Goal: Navigation & Orientation: Find specific page/section

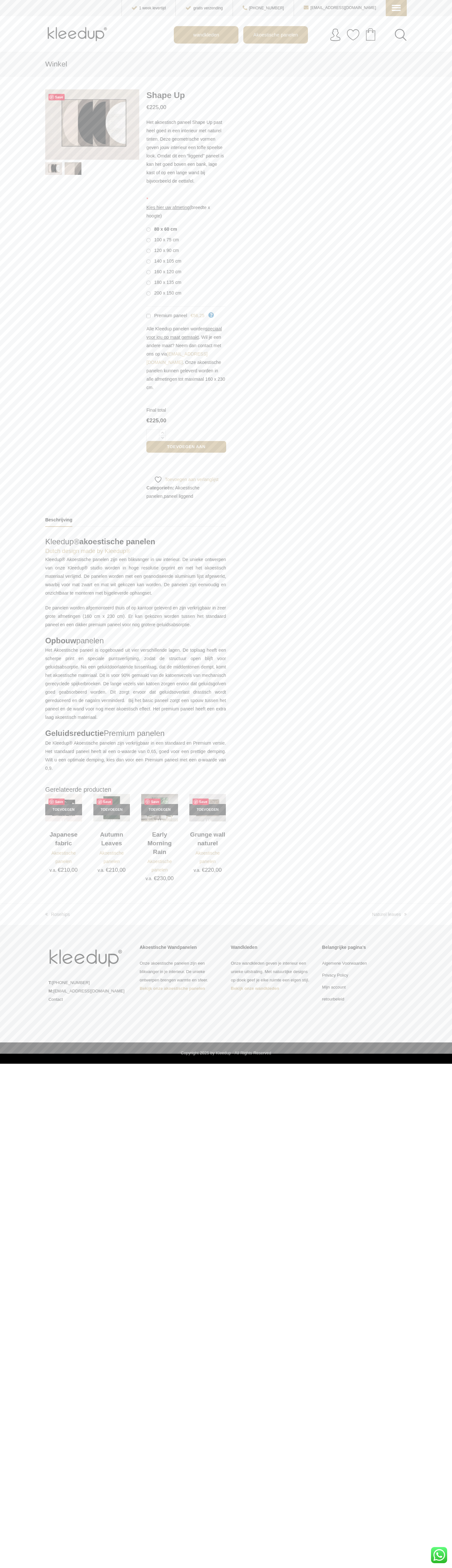
scroll to position [0, 15]
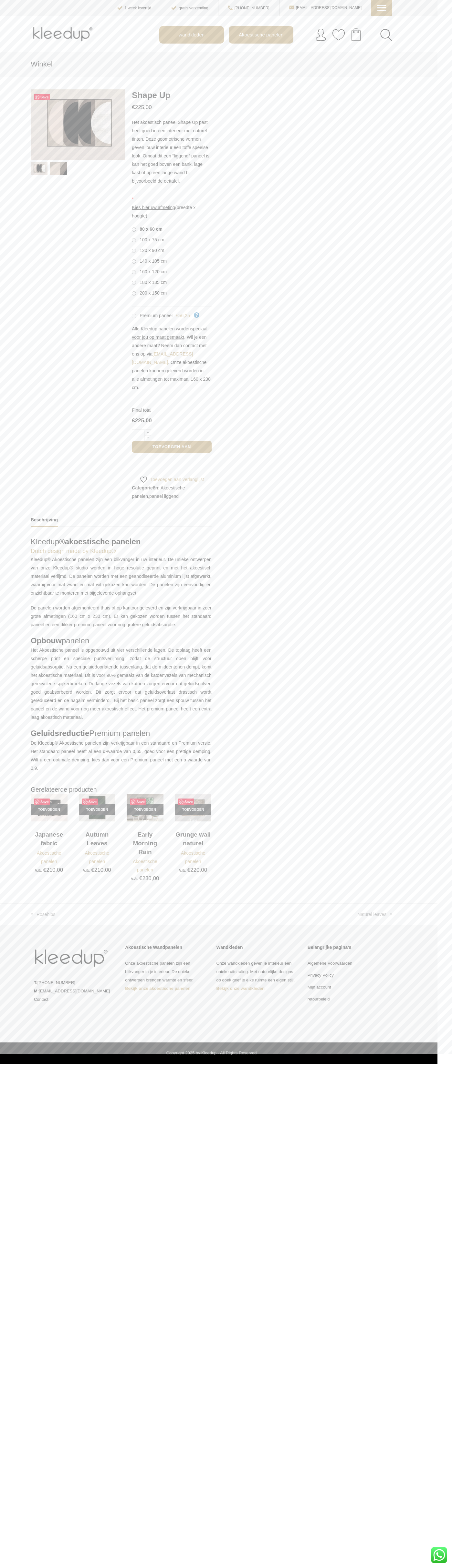
click at [439, 1555] on div "WhatsApp ons" at bounding box center [439, 1555] width 16 height 16
click at [382, 7] on icon at bounding box center [381, 3] width 7 height 7
click at [411, 50] on span "Akoestische Panelen" at bounding box center [413, 54] width 71 height 8
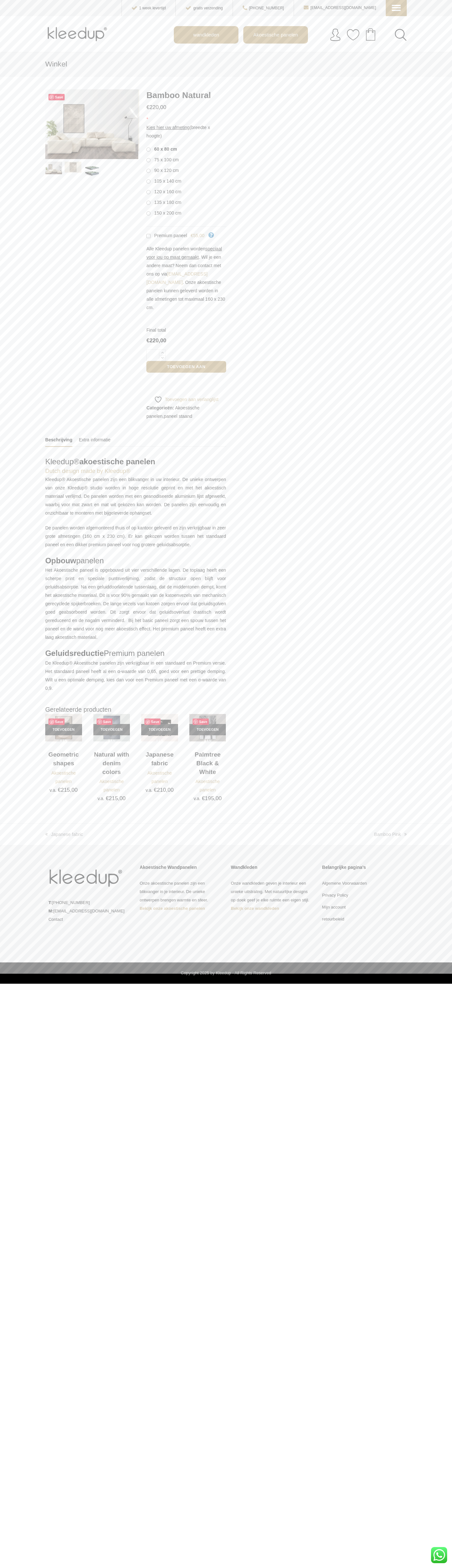
click at [92, 169] on img at bounding box center [93, 170] width 17 height 17
click at [54, 191] on img at bounding box center [54, 191] width 17 height 13
click at [186, 236] on span "Premium paneel" at bounding box center [169, 236] width 35 height 5
click at [186, 326] on dt "Final total" at bounding box center [186, 330] width 79 height 9
click at [197, 405] on link "Akoestische panelen" at bounding box center [172, 412] width 53 height 13
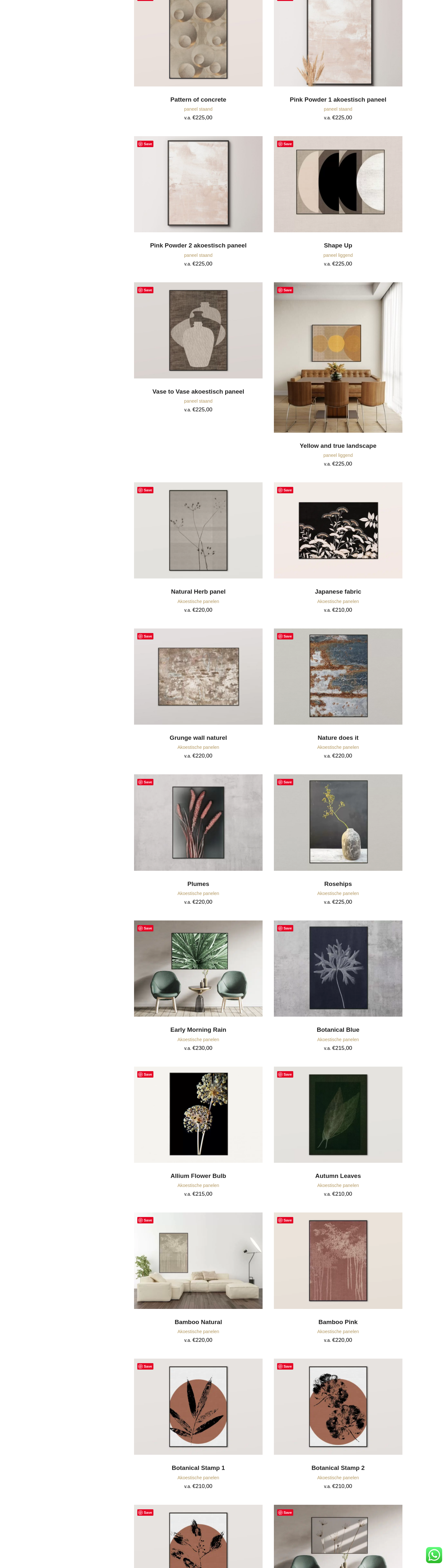
scroll to position [1372, 0]
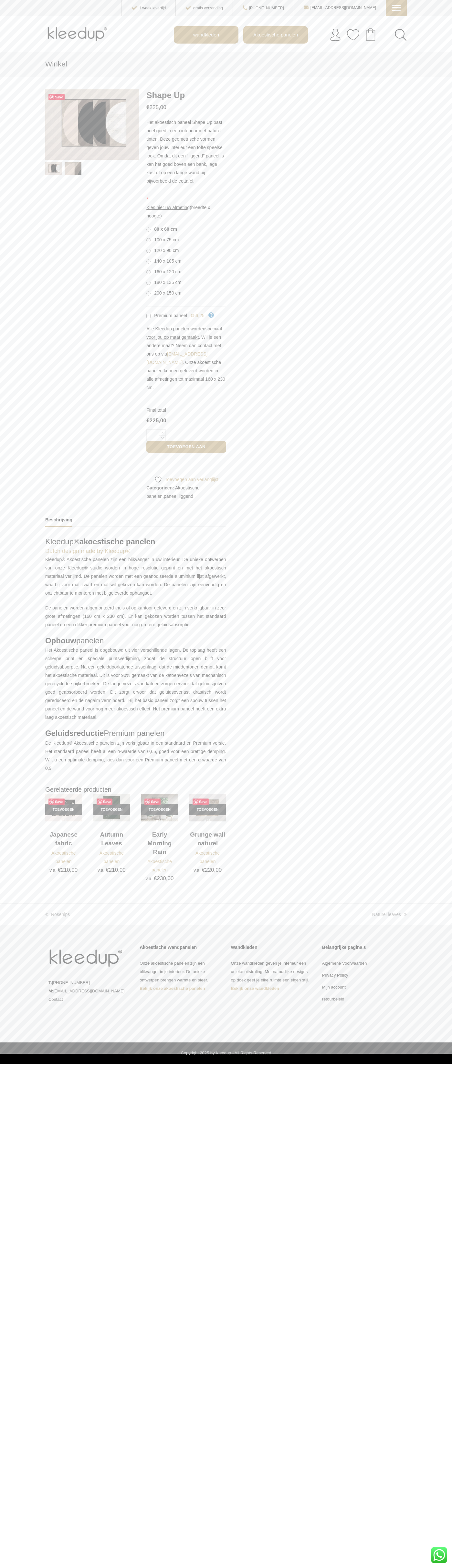
scroll to position [0, 15]
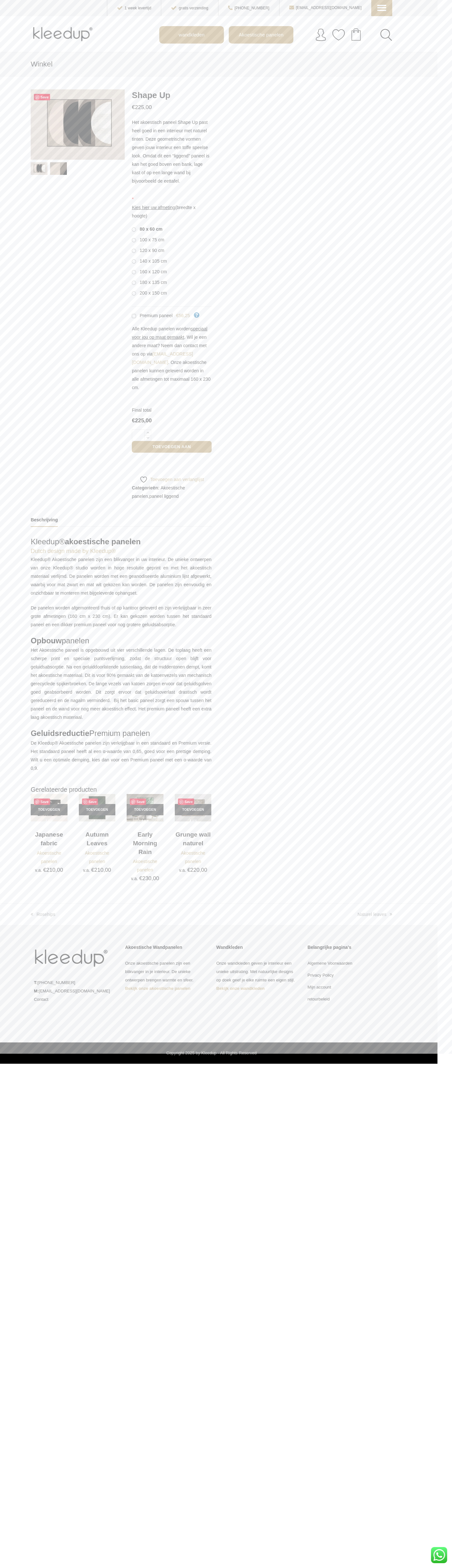
click at [439, 1555] on div "WhatsApp ons" at bounding box center [439, 1555] width 16 height 16
click at [382, 7] on icon at bounding box center [381, 3] width 7 height 7
click at [411, 78] on span "Mijn account" at bounding box center [413, 82] width 71 height 8
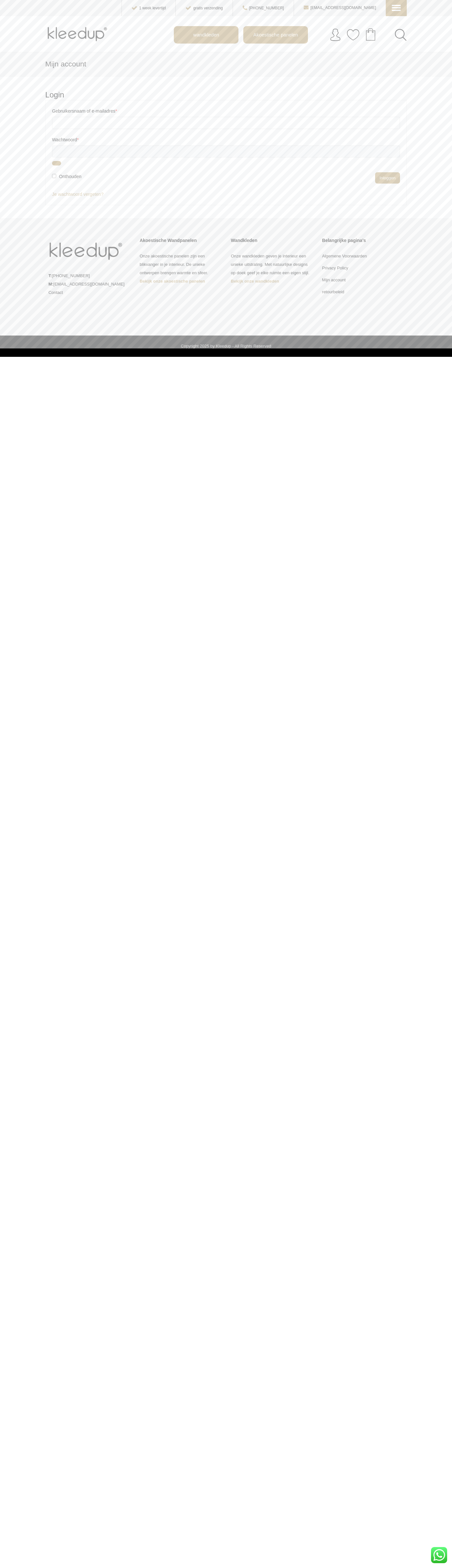
click at [439, 1555] on div "WhatsApp ons" at bounding box center [439, 1555] width 16 height 16
click at [396, 7] on icon at bounding box center [395, 3] width 7 height 7
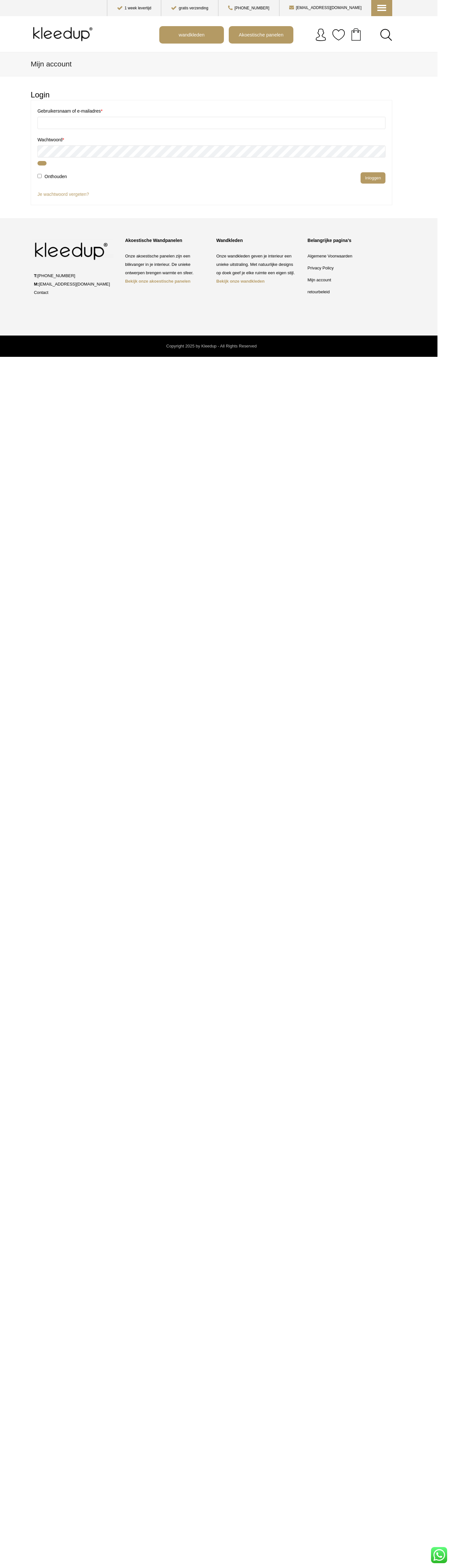
click at [74, 284] on p "T: [PHONE_NUMBER] M: [EMAIL_ADDRESS][DOMAIN_NAME] Contact" at bounding box center [75, 284] width 82 height 25
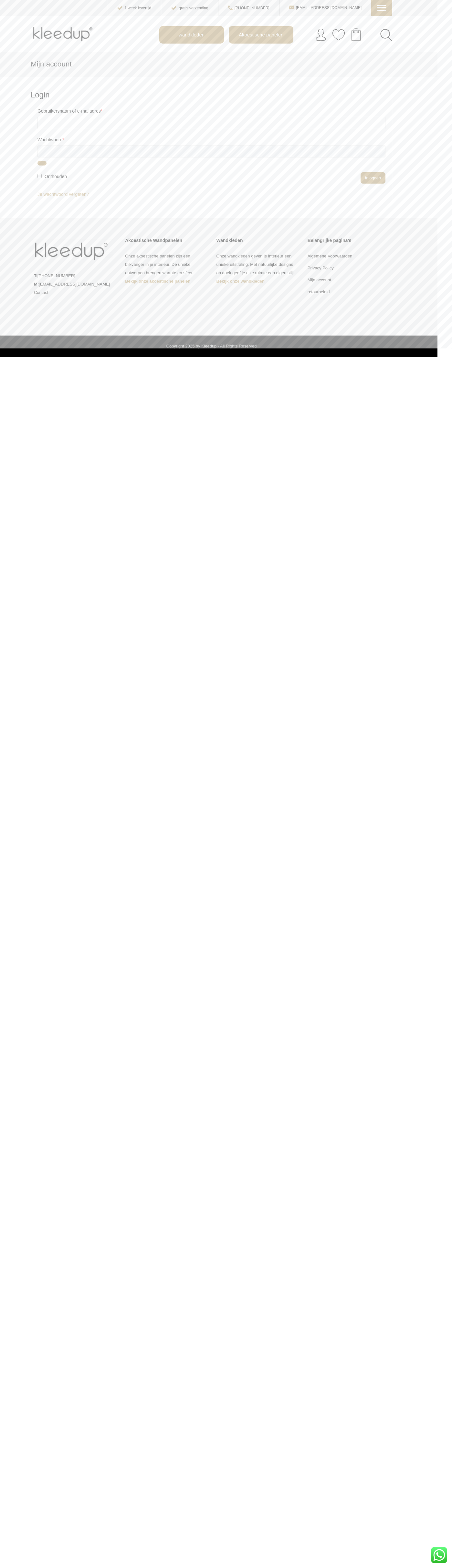
click at [348, 256] on link "Algemene Voorwaarden" at bounding box center [330, 256] width 45 height 5
